Goal: Information Seeking & Learning: Learn about a topic

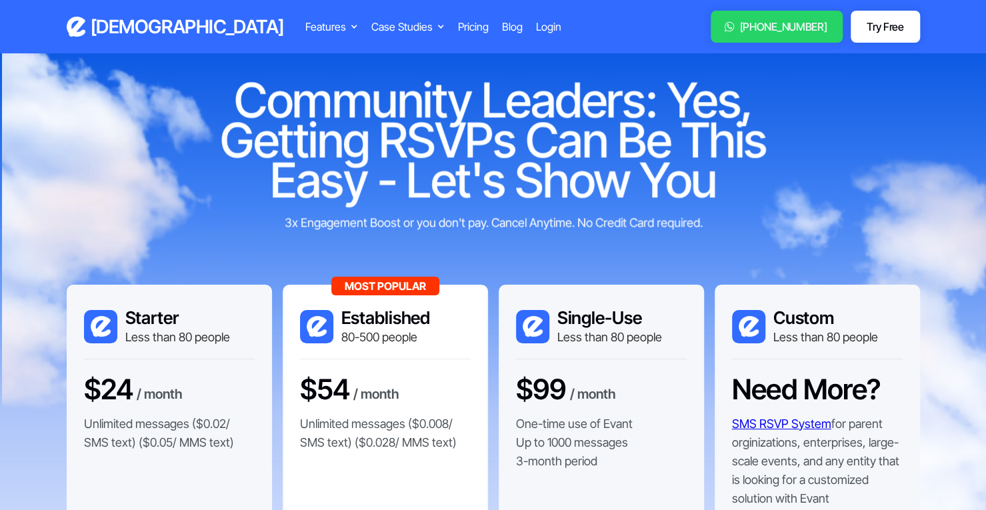
scroll to position [146, 0]
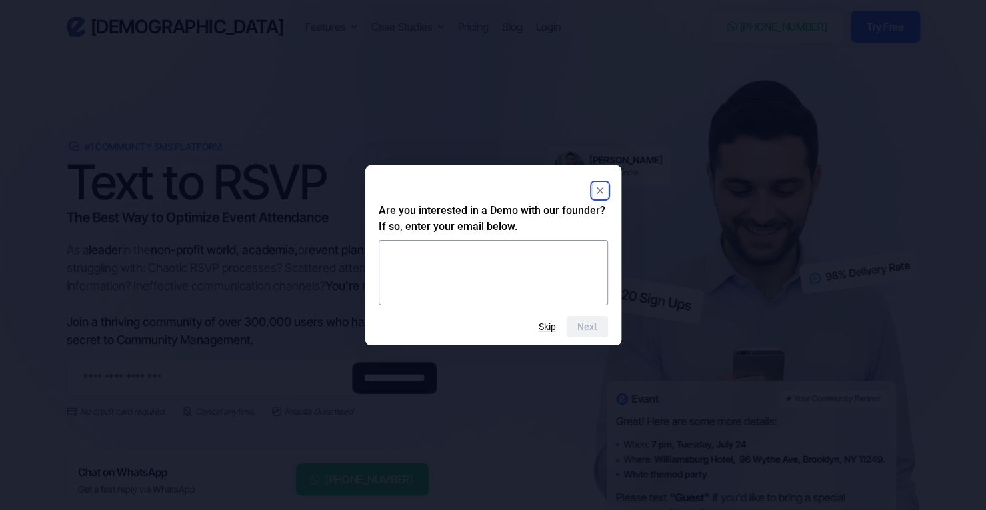
click at [595, 190] on rect "Close" at bounding box center [600, 191] width 16 height 16
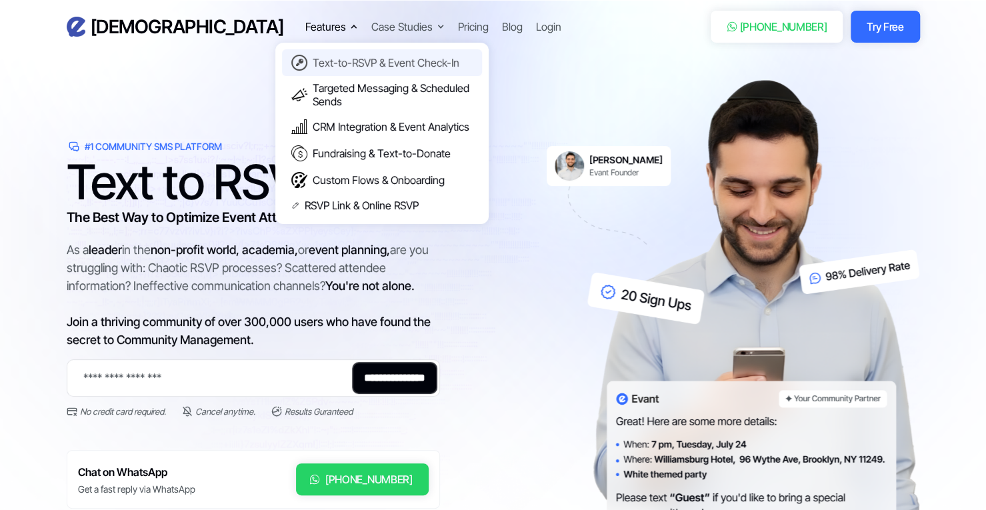
click at [313, 61] on div "Text-to-RSVP & Event Check-In" at bounding box center [386, 62] width 147 height 13
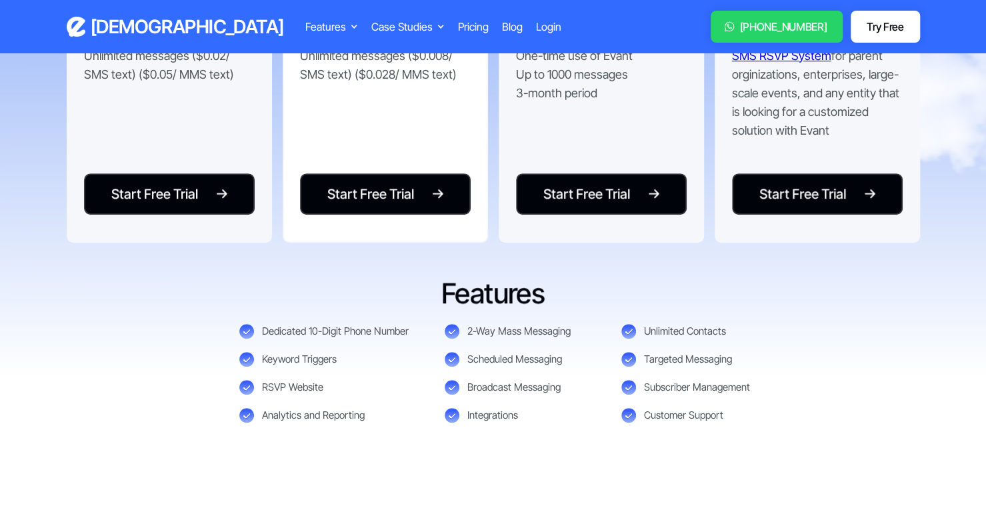
scroll to position [369, 0]
